Goal: Find contact information: Find contact information

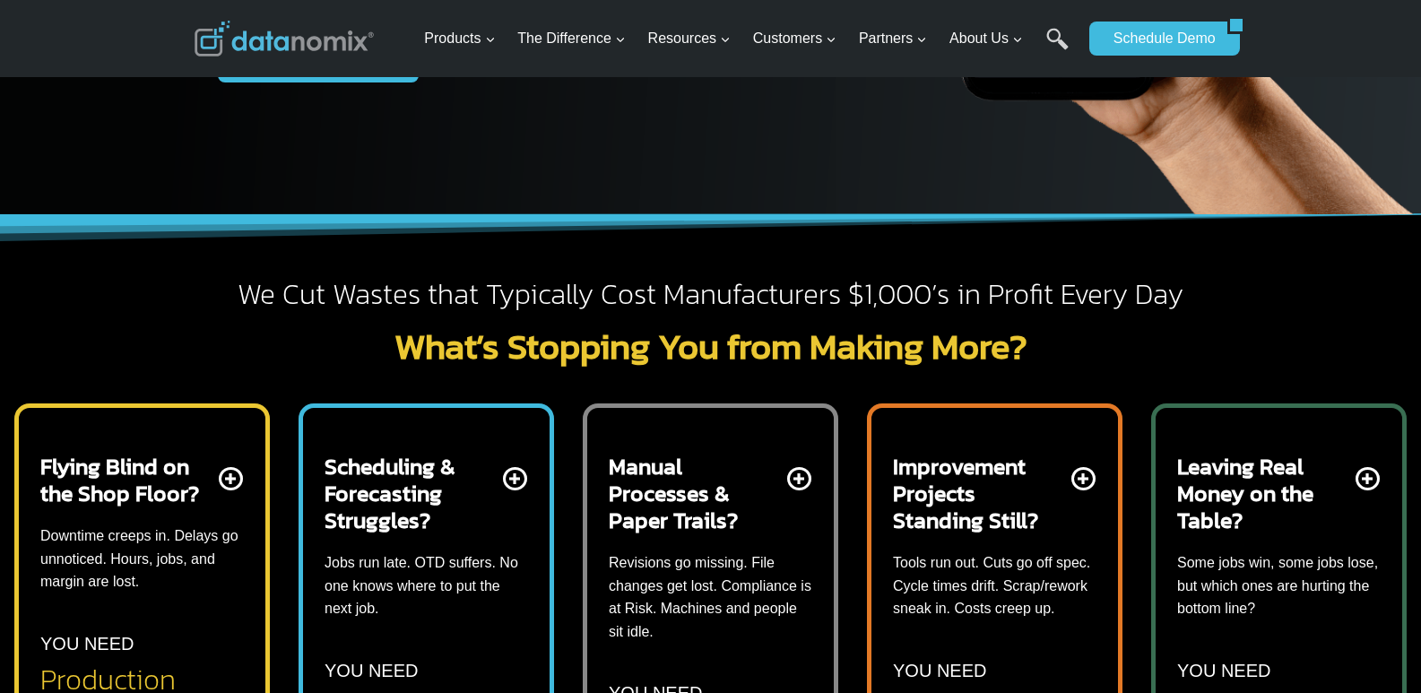
scroll to position [448, 0]
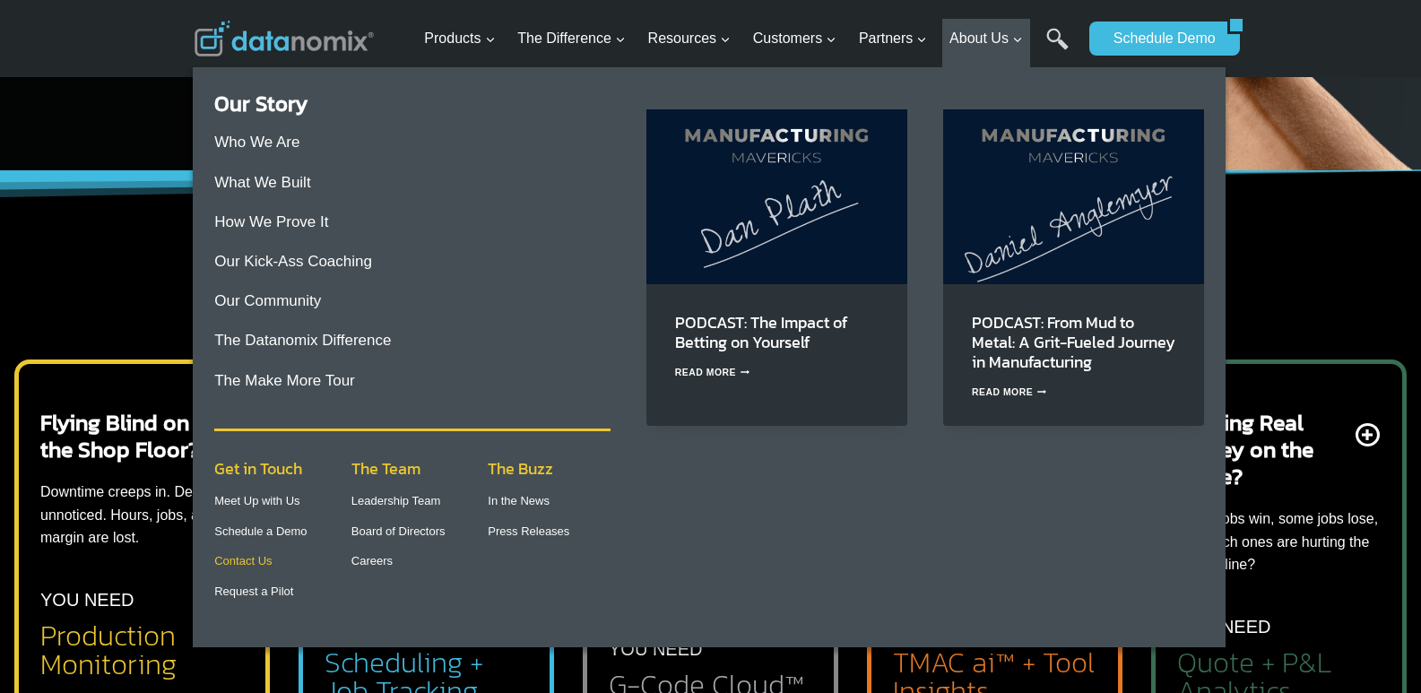
click at [253, 565] on link "Contact Us" at bounding box center [242, 560] width 57 height 13
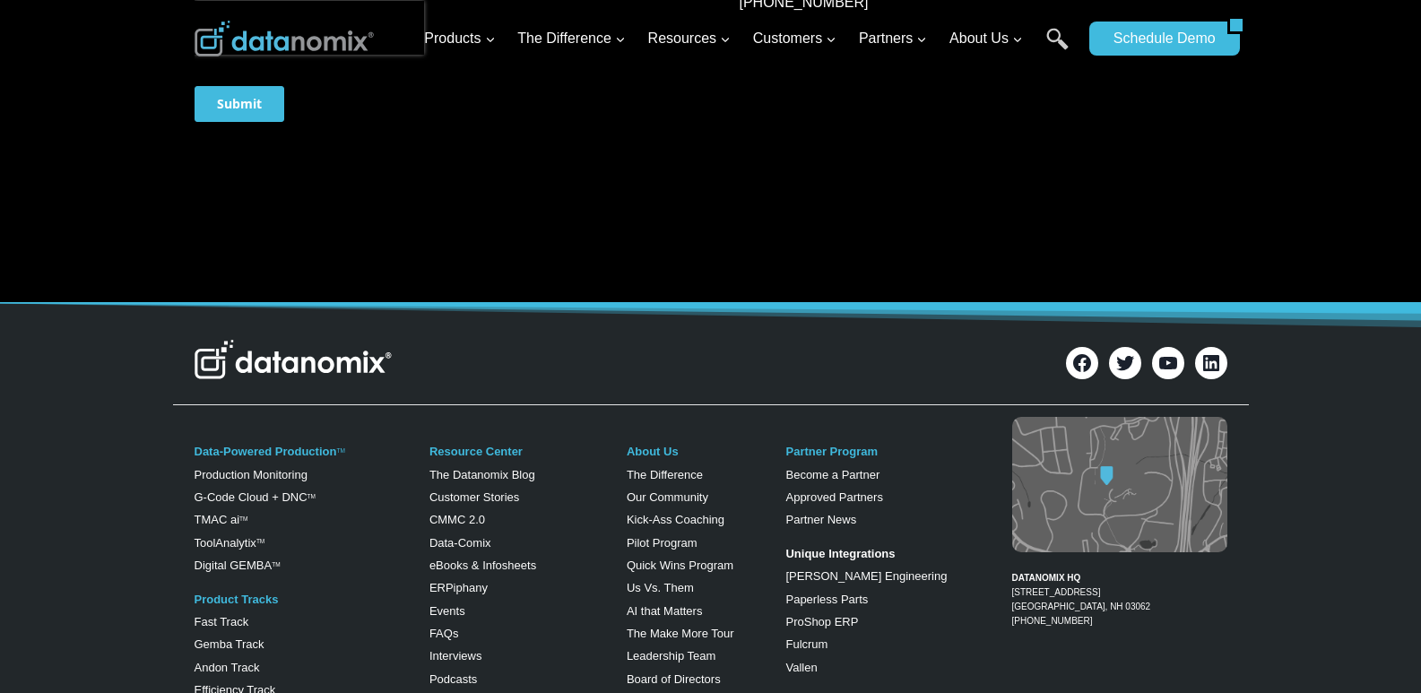
scroll to position [717, 0]
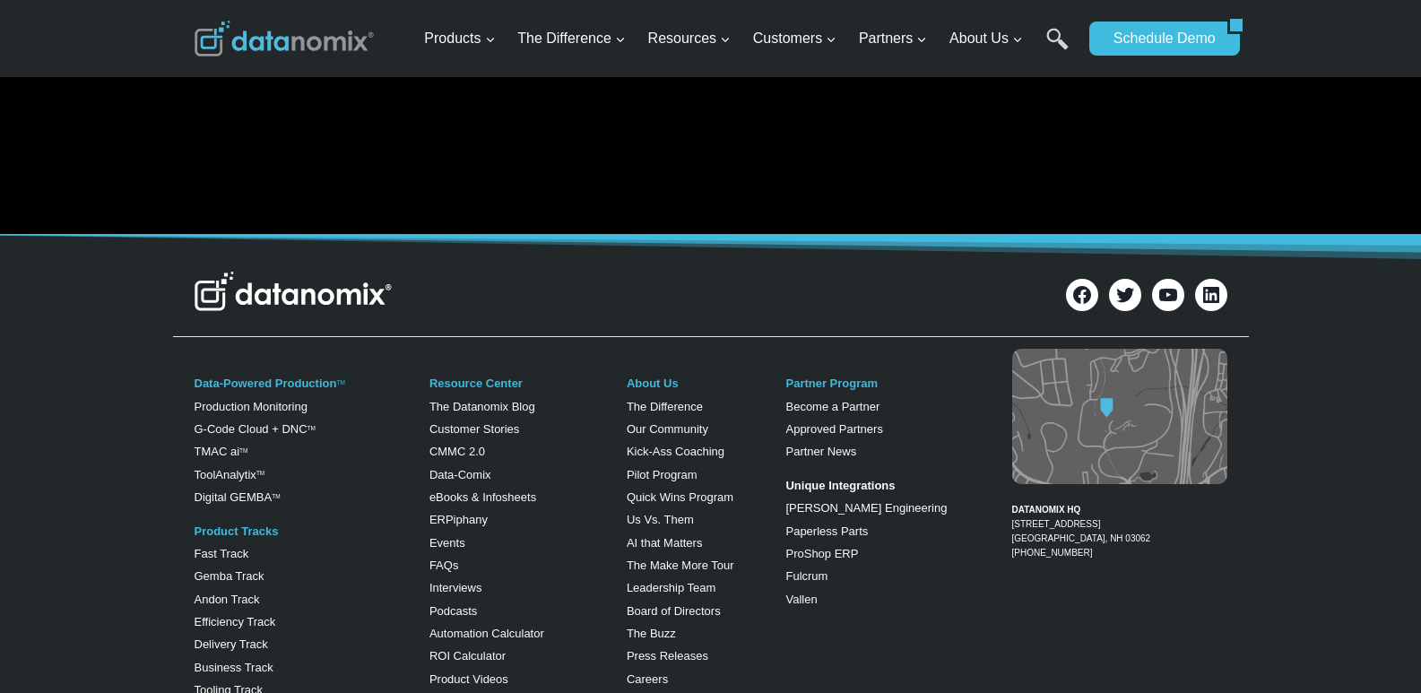
drag, startPoint x: 1347, startPoint y: 183, endPoint x: 1007, endPoint y: 308, distance: 362.0
click at [1082, 291] on icon at bounding box center [1081, 294] width 23 height 23
